Goal: Task Accomplishment & Management: Use online tool/utility

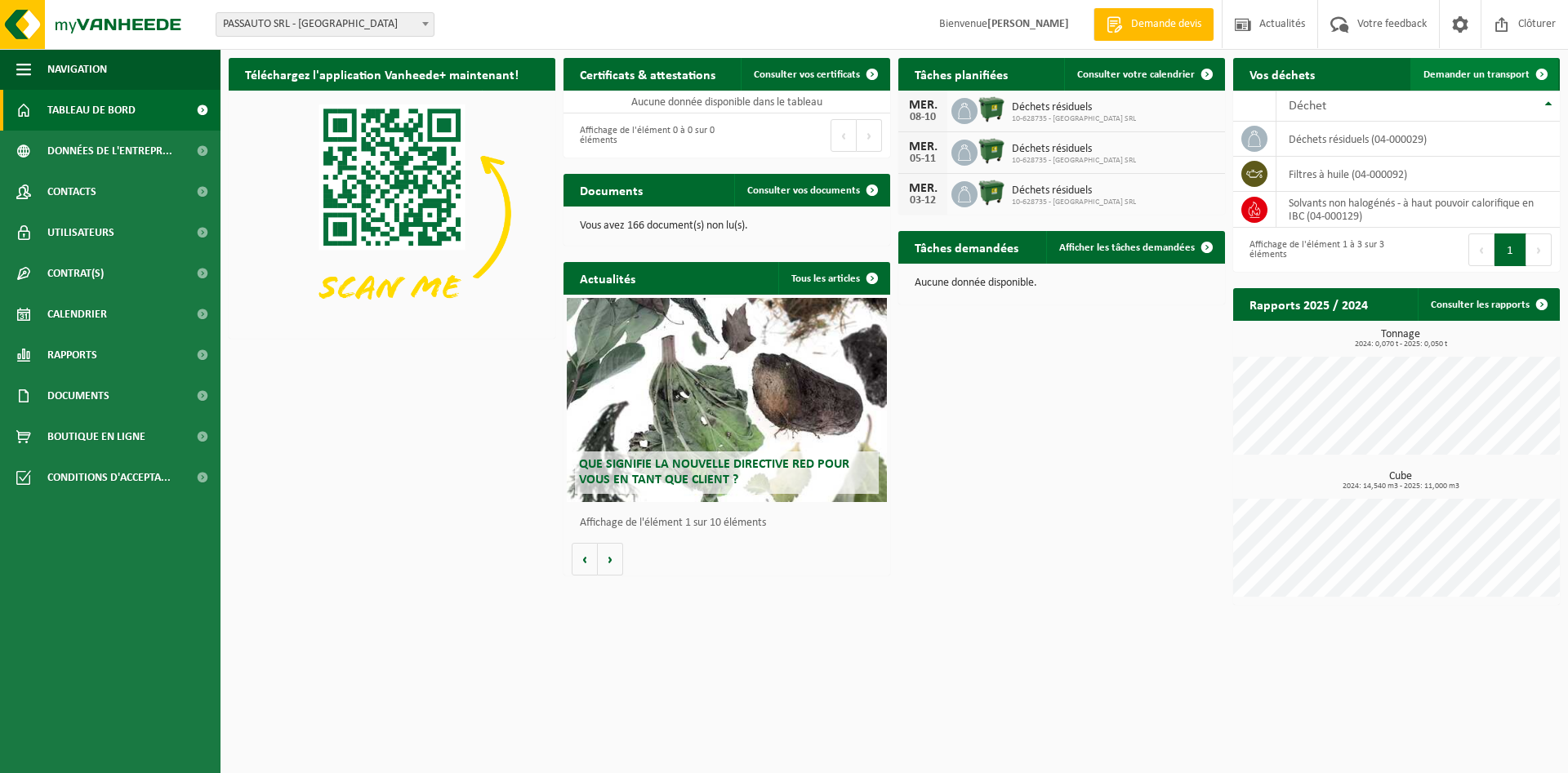
click at [1526, 73] on span at bounding box center [1542, 74] width 33 height 33
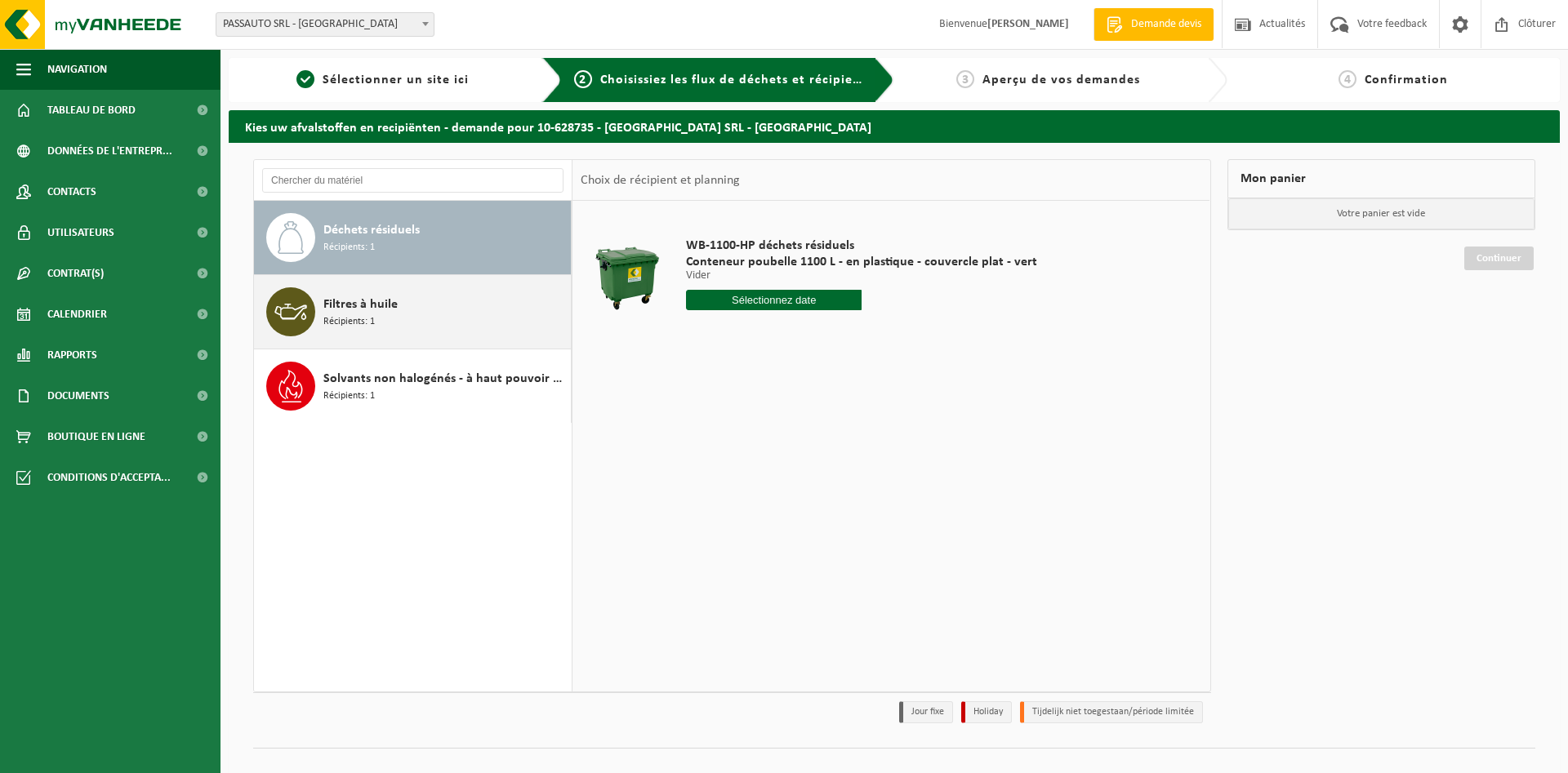
click at [494, 328] on div "Filtres à huile Récipients: 1" at bounding box center [446, 312] width 244 height 49
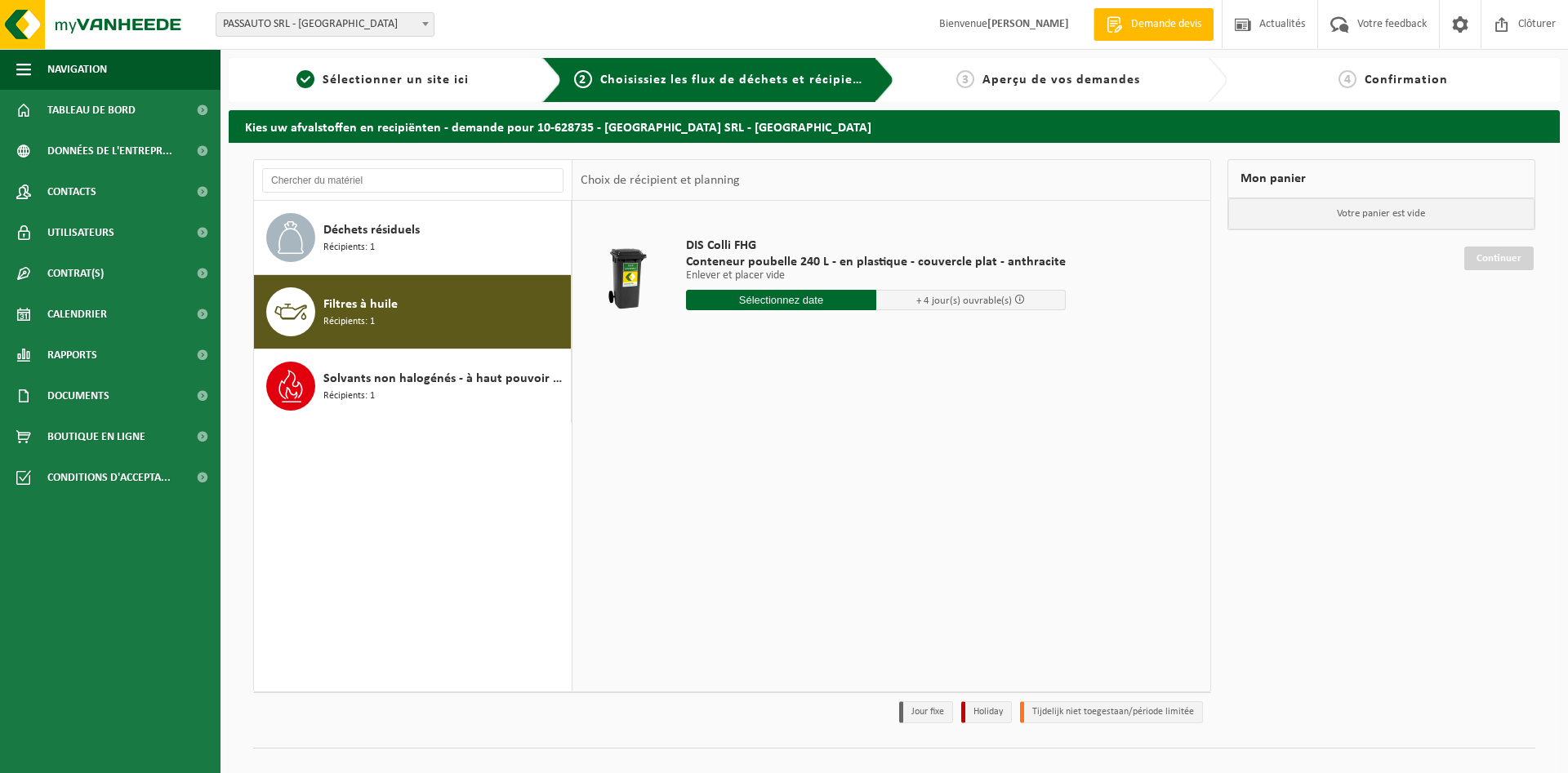
click at [780, 304] on input "text" at bounding box center [781, 300] width 190 height 21
click at [728, 501] on div "30" at bounding box center [730, 497] width 29 height 26
type input "à partir de 2025-09-30"
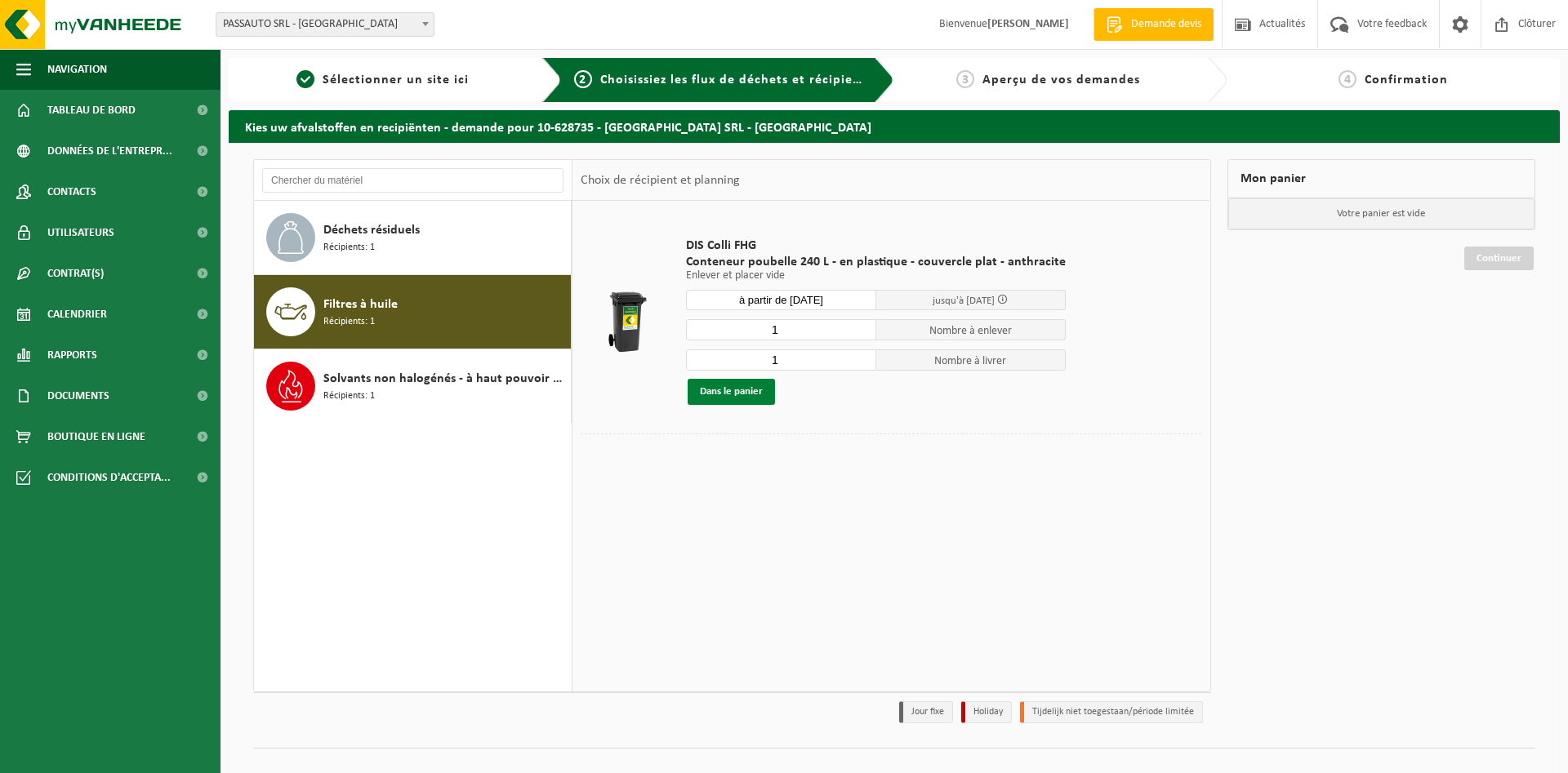
click at [748, 389] on button "Dans le panier" at bounding box center [731, 392] width 87 height 26
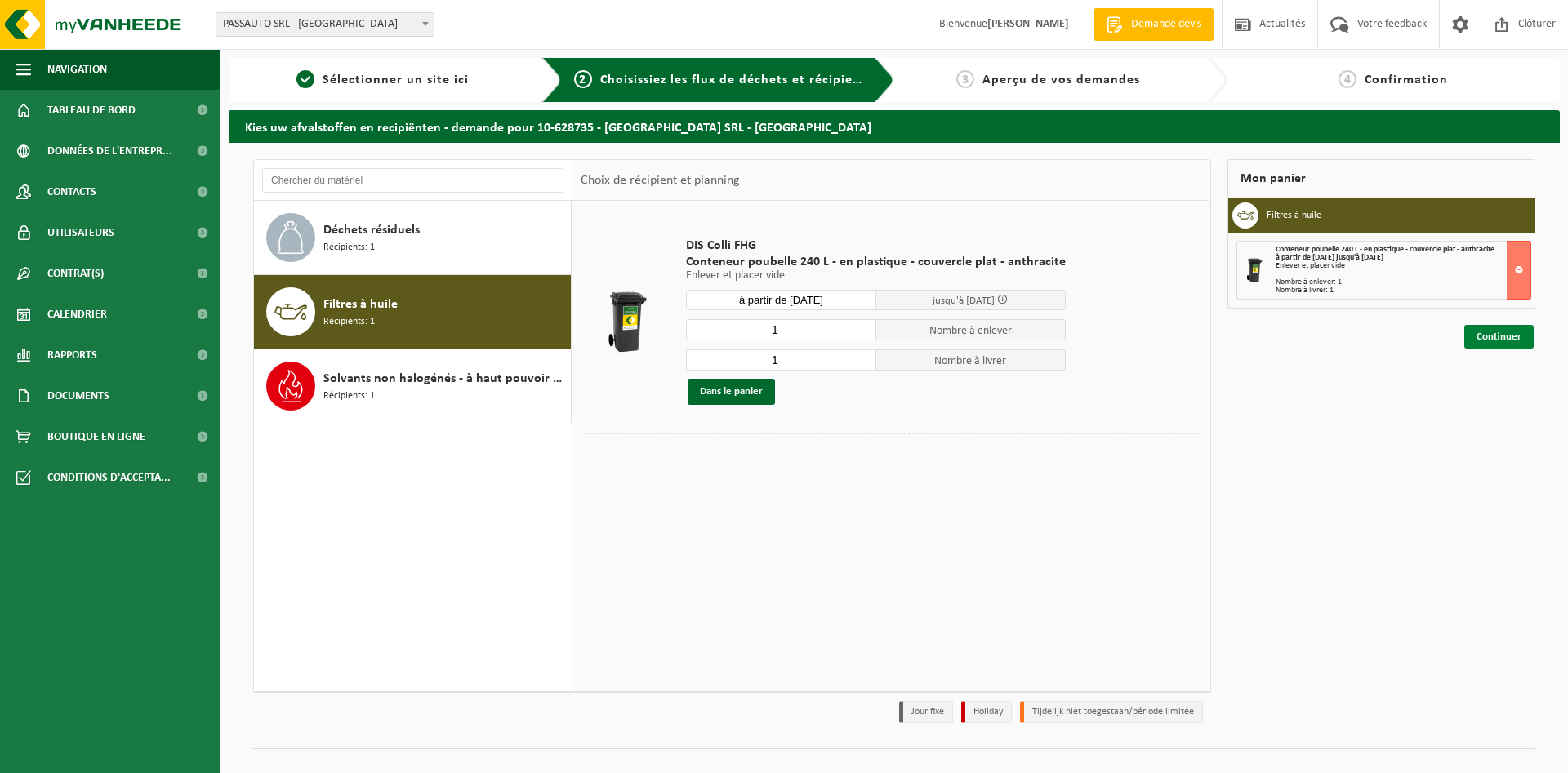
click at [1497, 334] on link "Continuer" at bounding box center [1499, 337] width 69 height 24
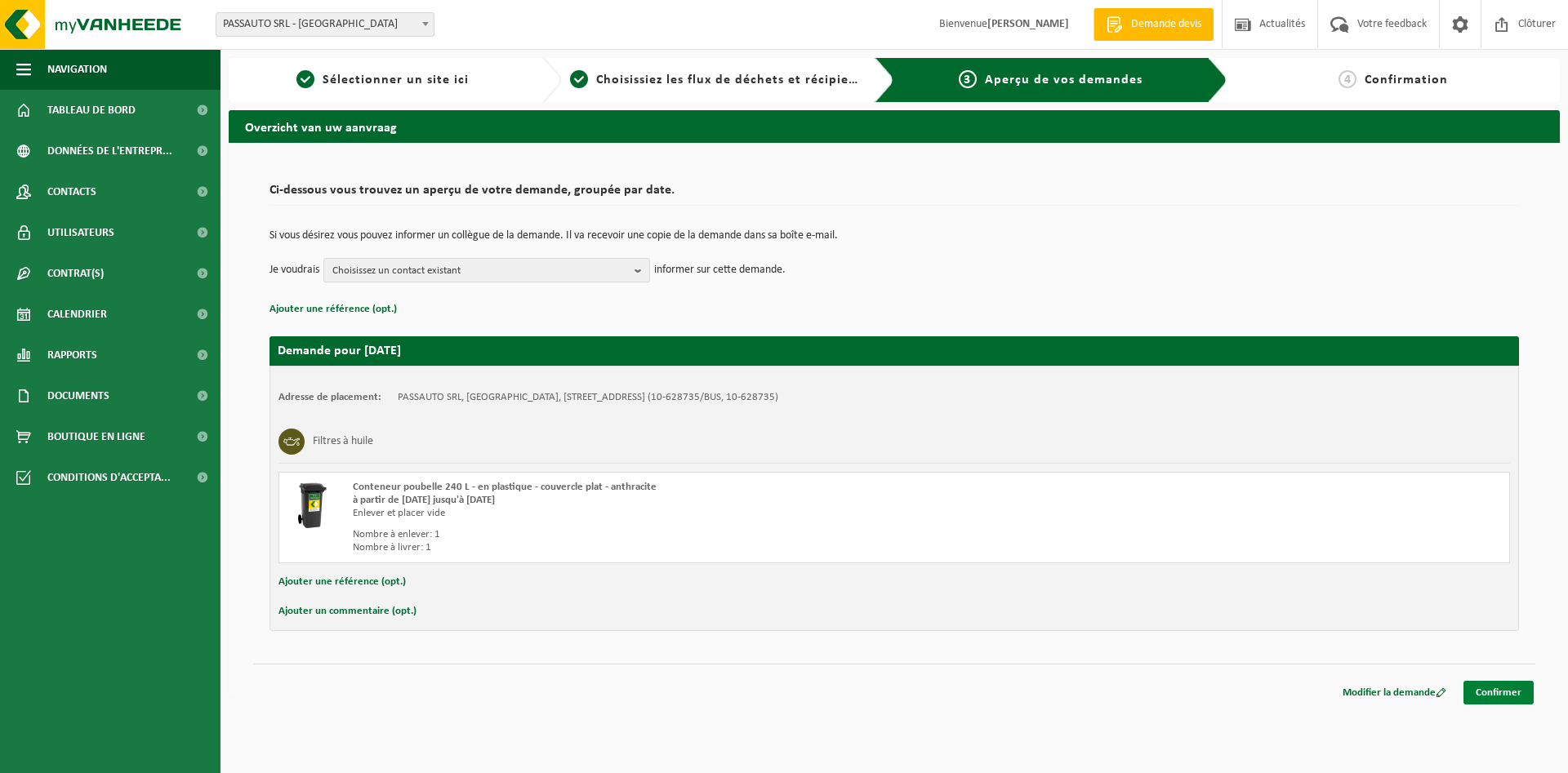
click at [1511, 693] on link "Confirmer" at bounding box center [1498, 692] width 70 height 24
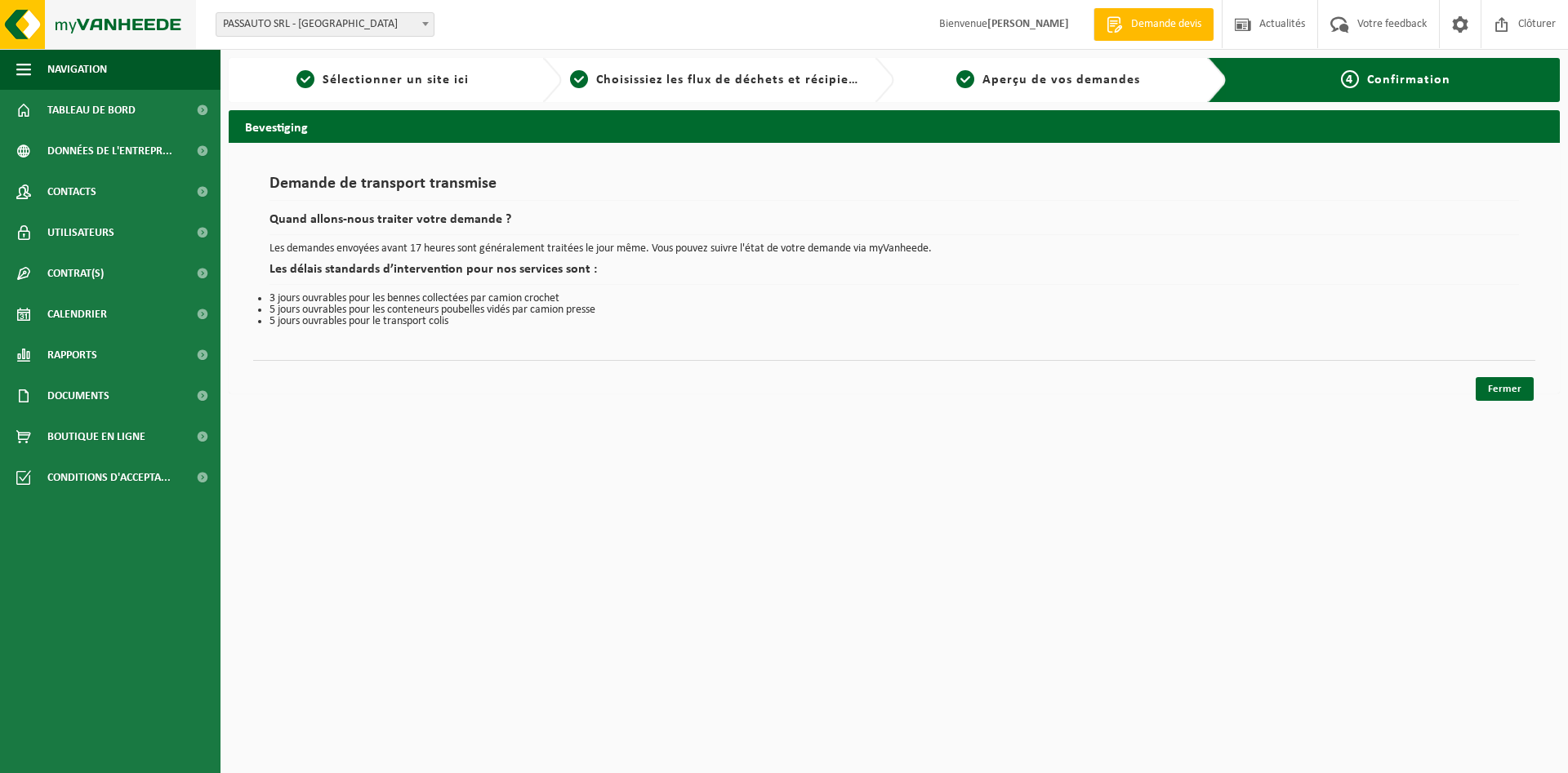
click at [138, 30] on img at bounding box center [98, 25] width 196 height 49
